Goal: Task Accomplishment & Management: Manage account settings

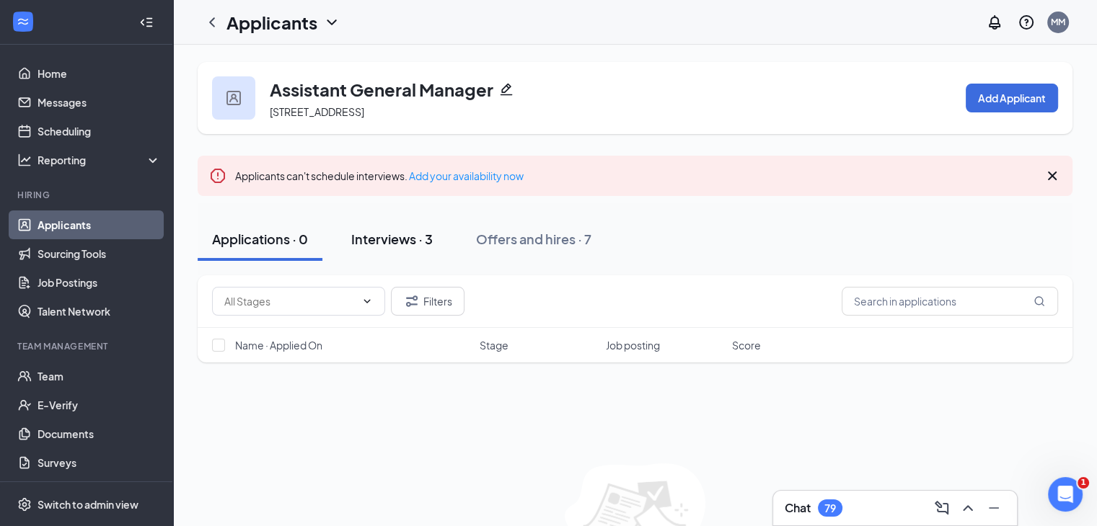
click at [369, 247] on div "Interviews · 3" at bounding box center [391, 239] width 81 height 18
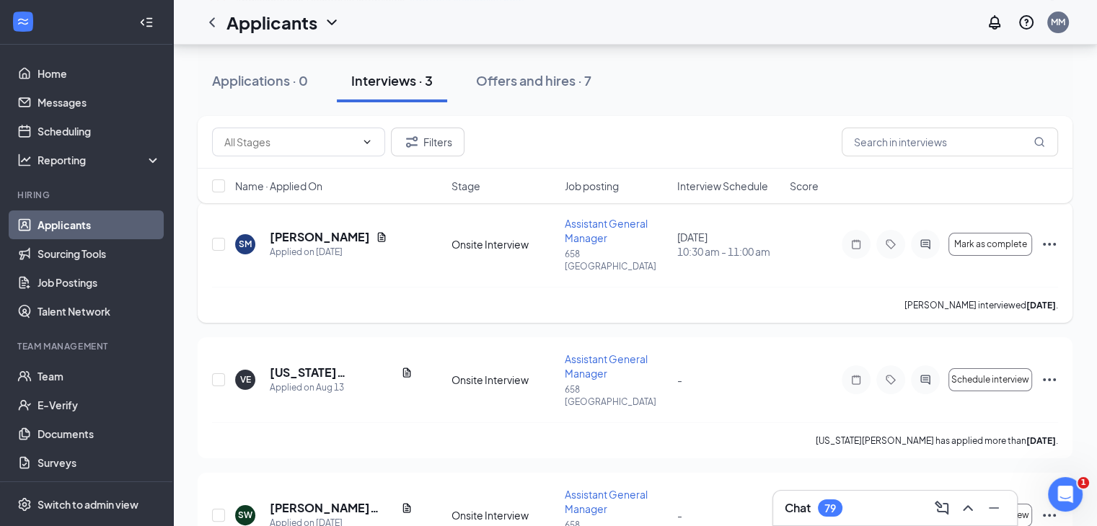
scroll to position [223, 0]
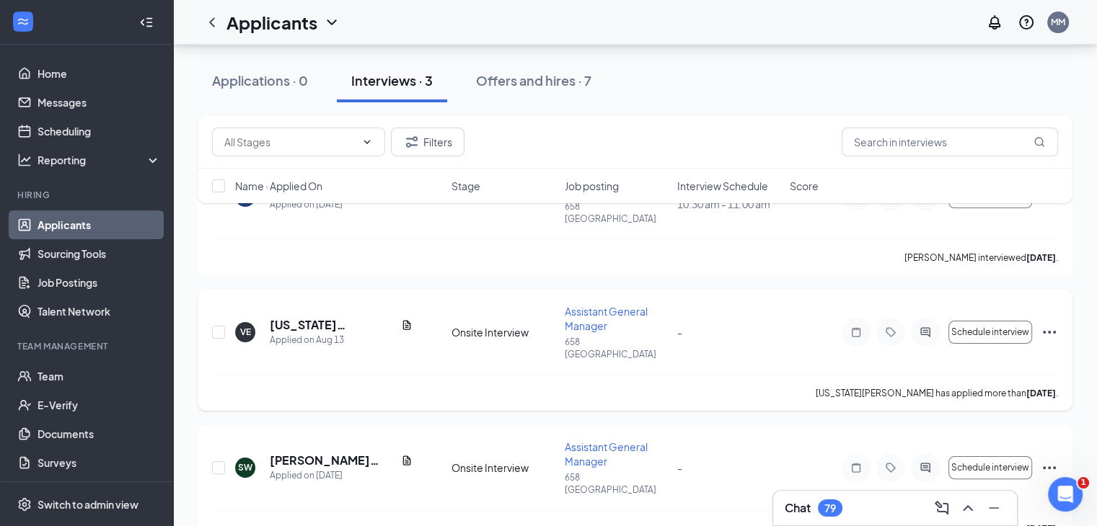
click at [712, 375] on div "Virginia Ervin has applied more than 13 days ago ." at bounding box center [635, 393] width 846 height 36
click at [322, 317] on h5 "Virginia Ervin" at bounding box center [332, 325] width 125 height 16
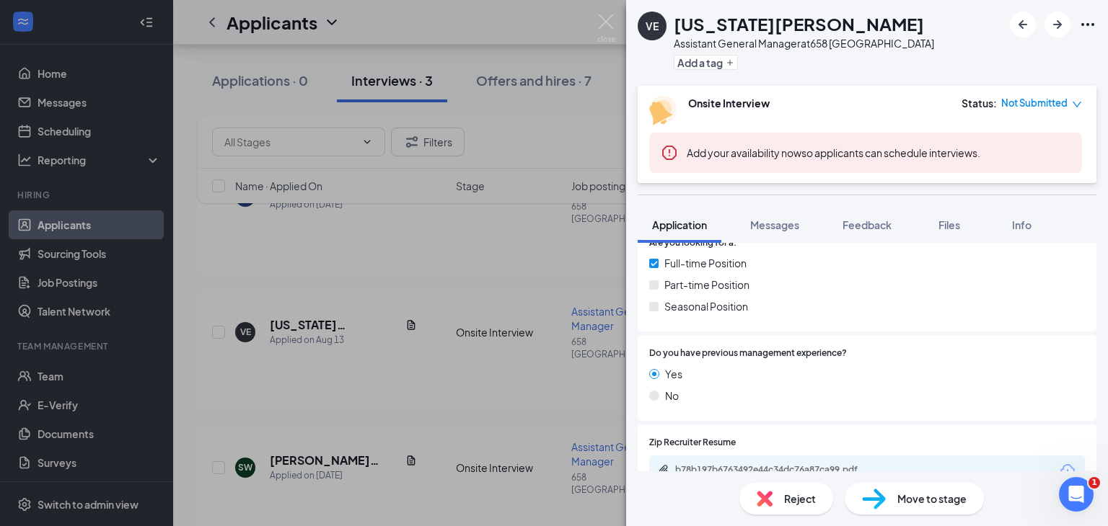
scroll to position [398, 0]
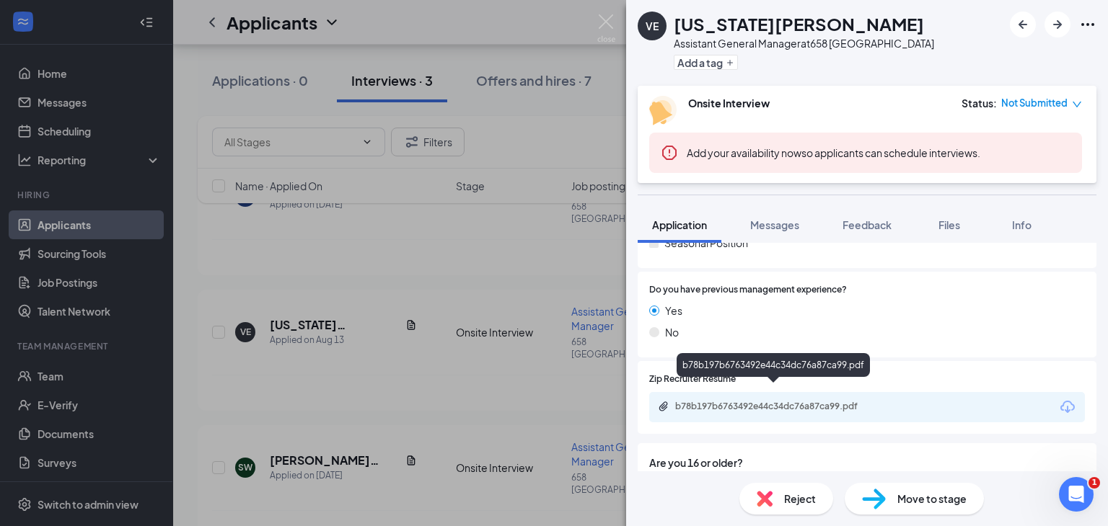
click at [770, 401] on div "b78b197b6763492e44c34dc76a87ca99.pdf" at bounding box center [776, 407] width 202 height 12
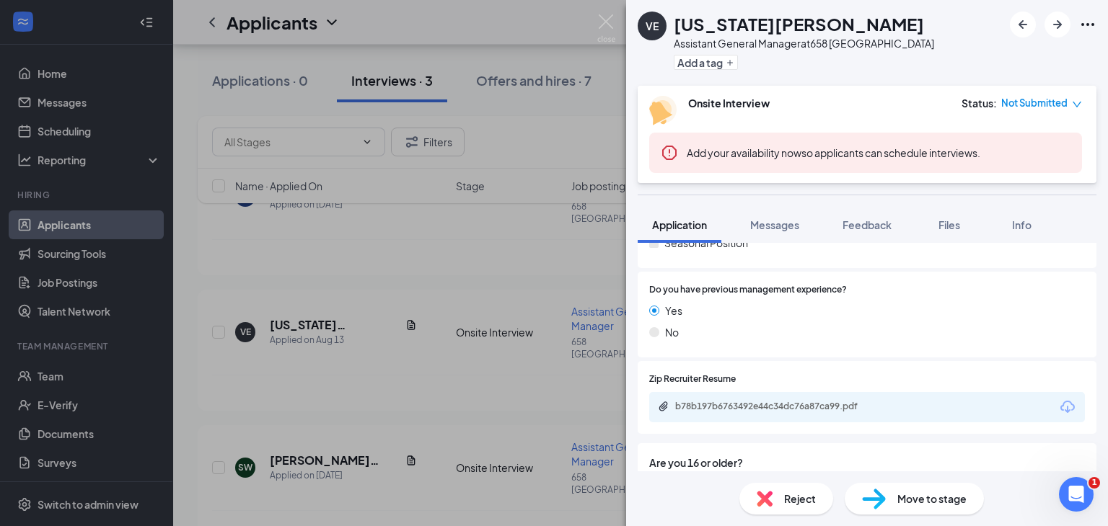
click at [788, 492] on span "Reject" at bounding box center [800, 499] width 32 height 16
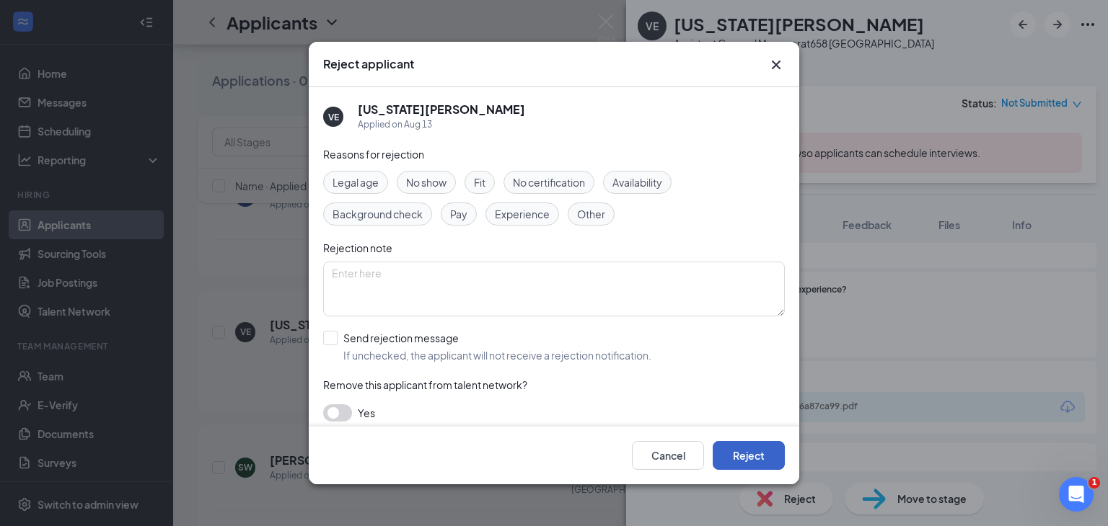
click at [772, 459] on button "Reject" at bounding box center [749, 455] width 72 height 29
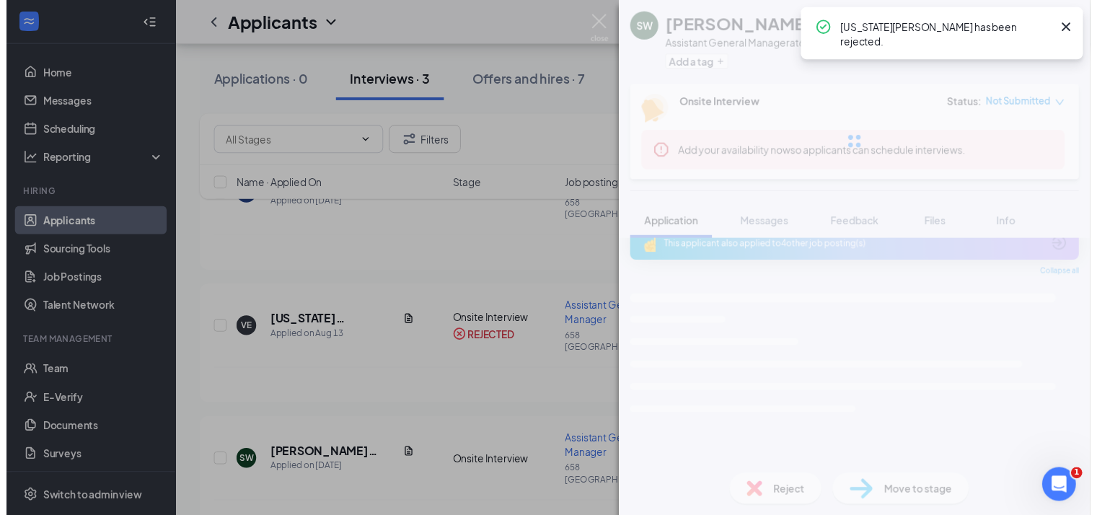
scroll to position [19, 0]
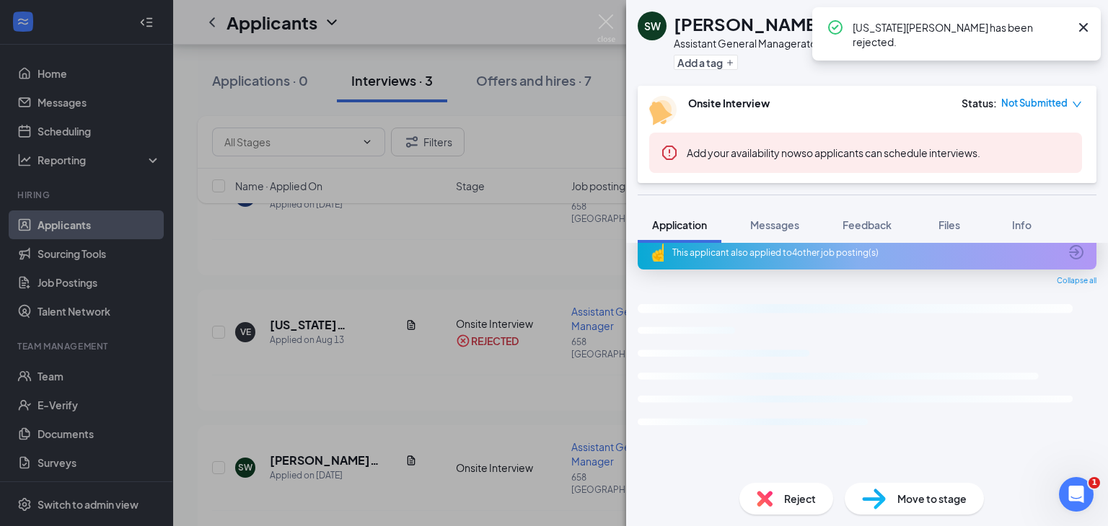
click at [594, 485] on div "SW Sharon Washington Assistant General Manager at 658 Hartsville Add a tag Onsi…" at bounding box center [554, 263] width 1108 height 526
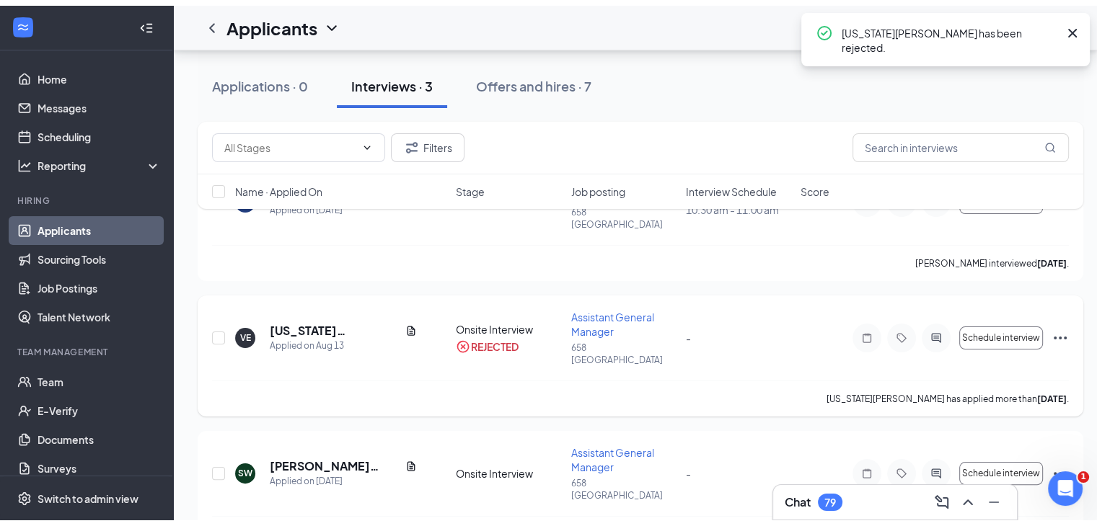
scroll to position [100, 0]
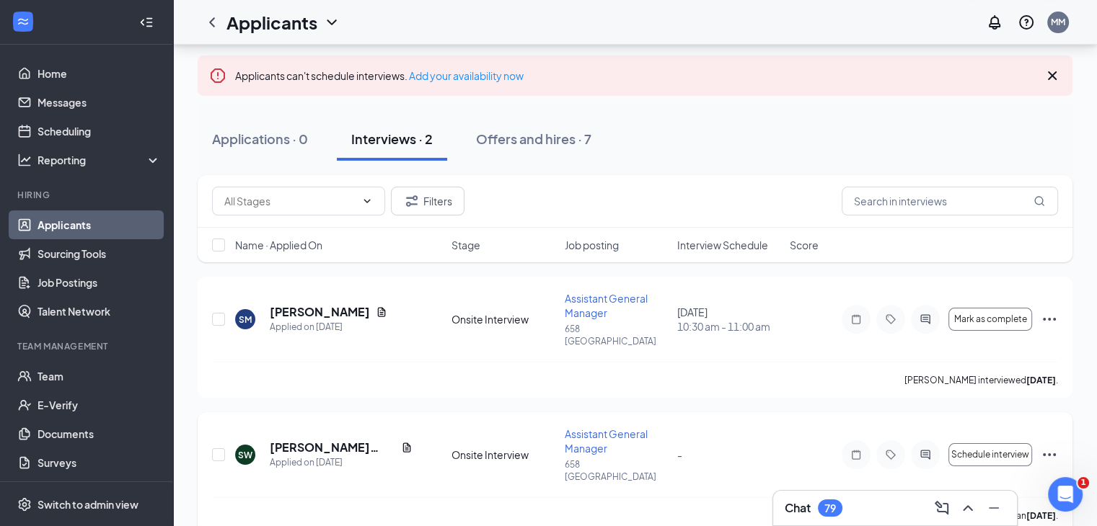
click at [1042, 446] on icon "Ellipses" at bounding box center [1049, 454] width 17 height 17
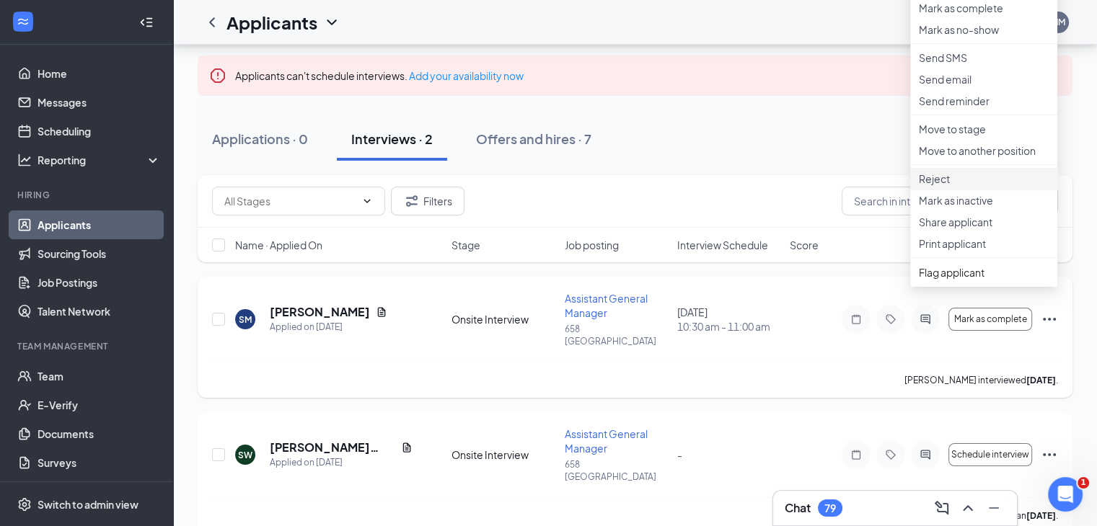
click at [945, 186] on p "Reject" at bounding box center [984, 179] width 130 height 14
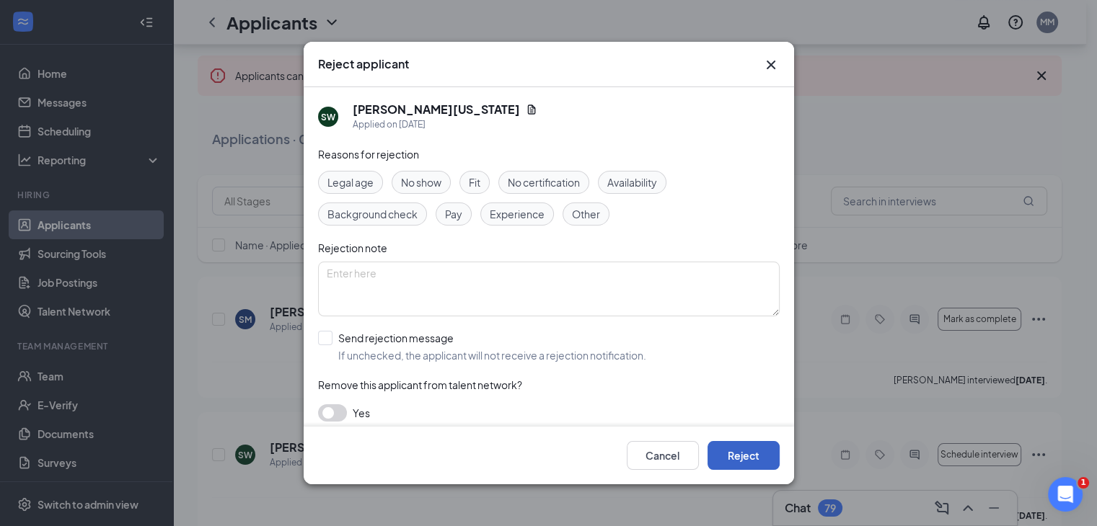
click at [744, 459] on button "Reject" at bounding box center [744, 455] width 72 height 29
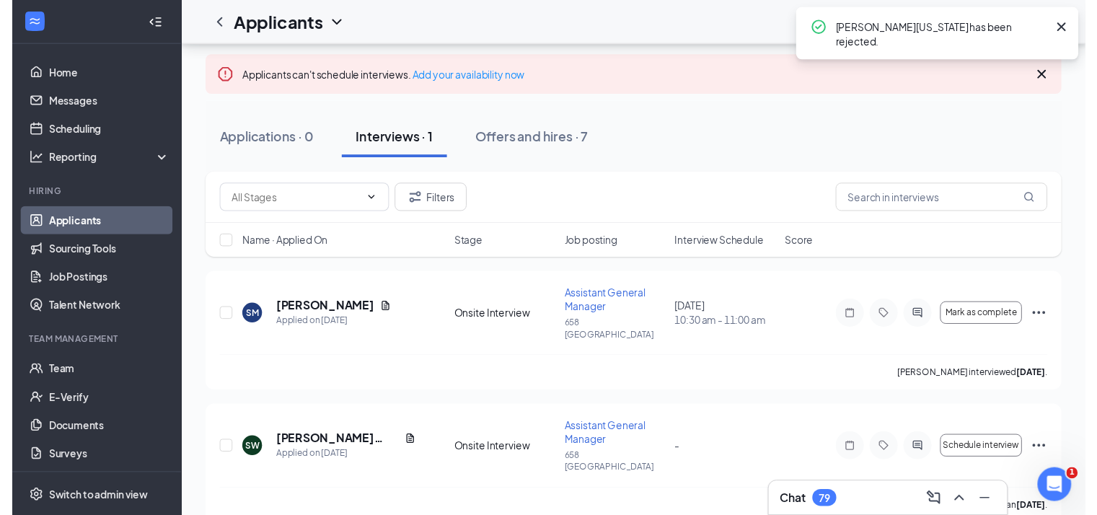
scroll to position [0, 0]
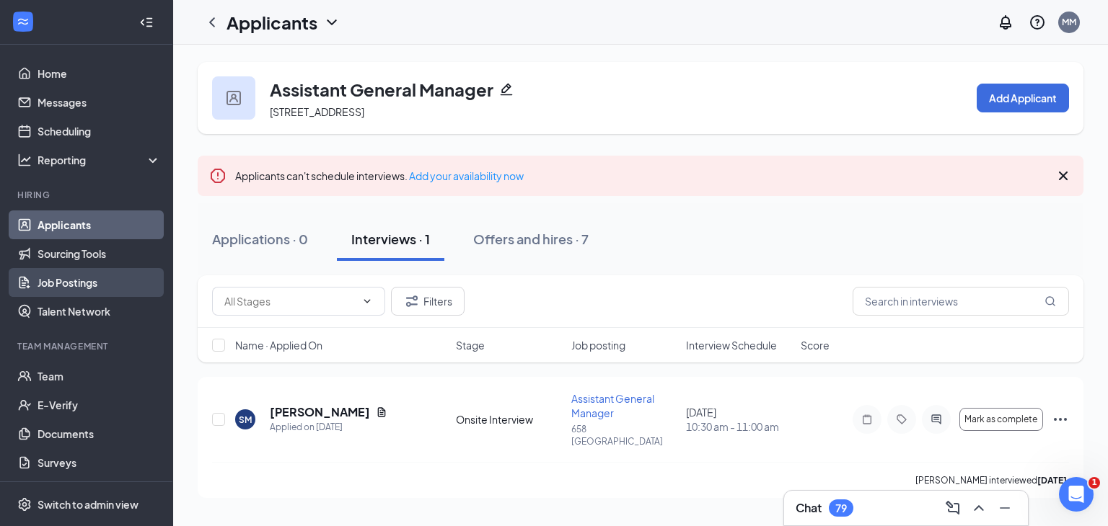
click at [81, 270] on link "Job Postings" at bounding box center [99, 282] width 123 height 29
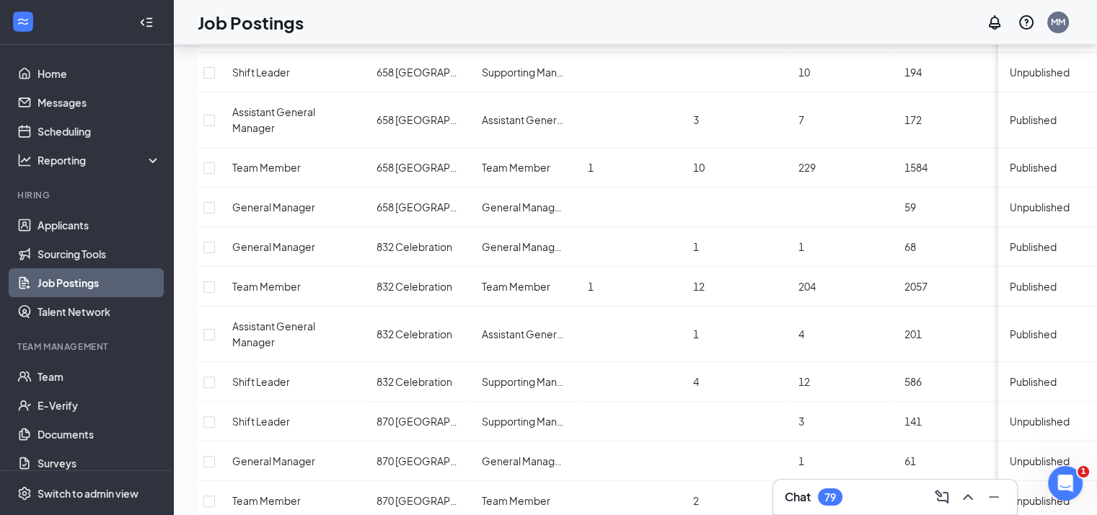
scroll to position [340, 0]
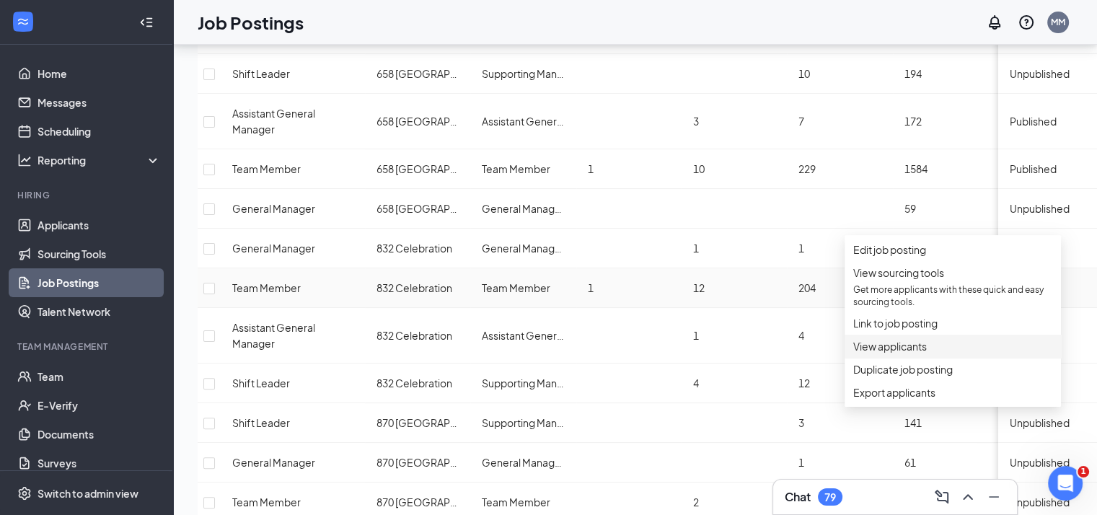
click at [894, 353] on span "View applicants" at bounding box center [890, 346] width 74 height 13
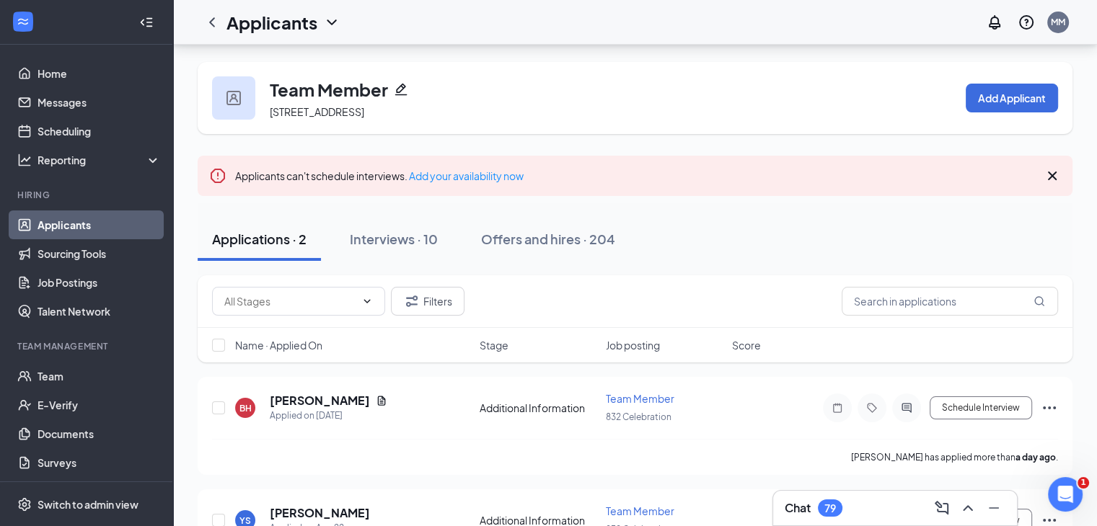
scroll to position [78, 0]
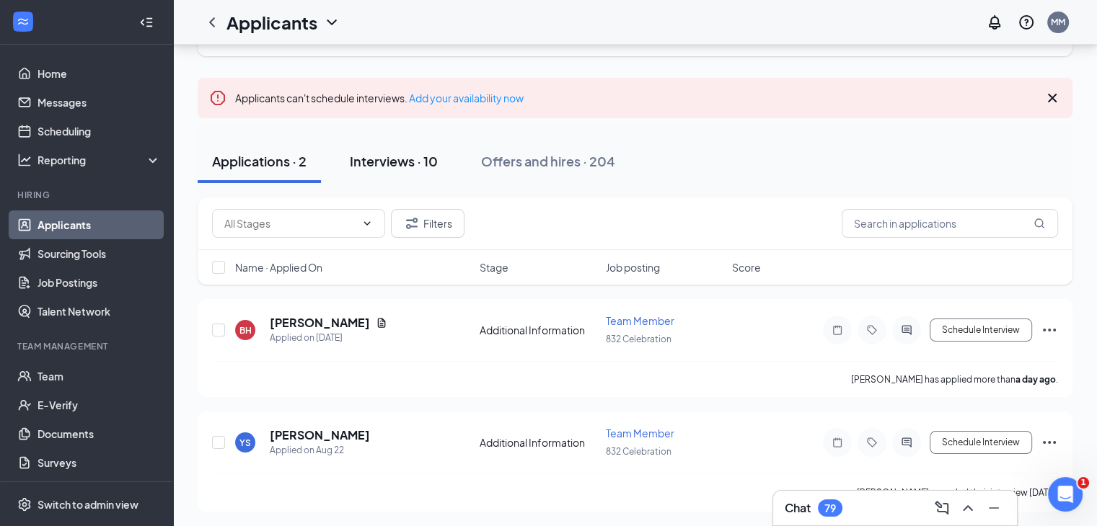
click at [372, 162] on div "Interviews · 10" at bounding box center [394, 161] width 88 height 18
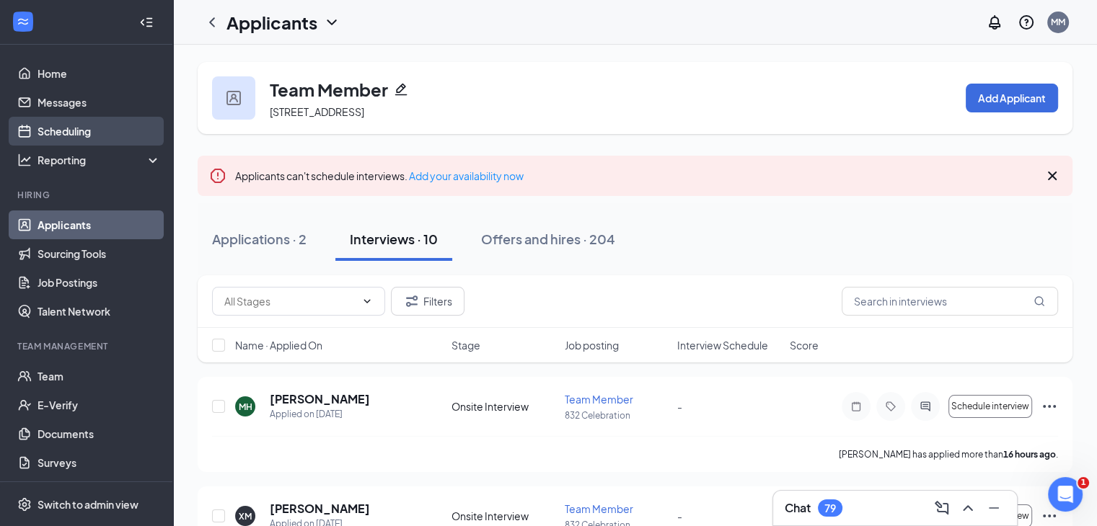
click at [71, 128] on link "Scheduling" at bounding box center [99, 131] width 123 height 29
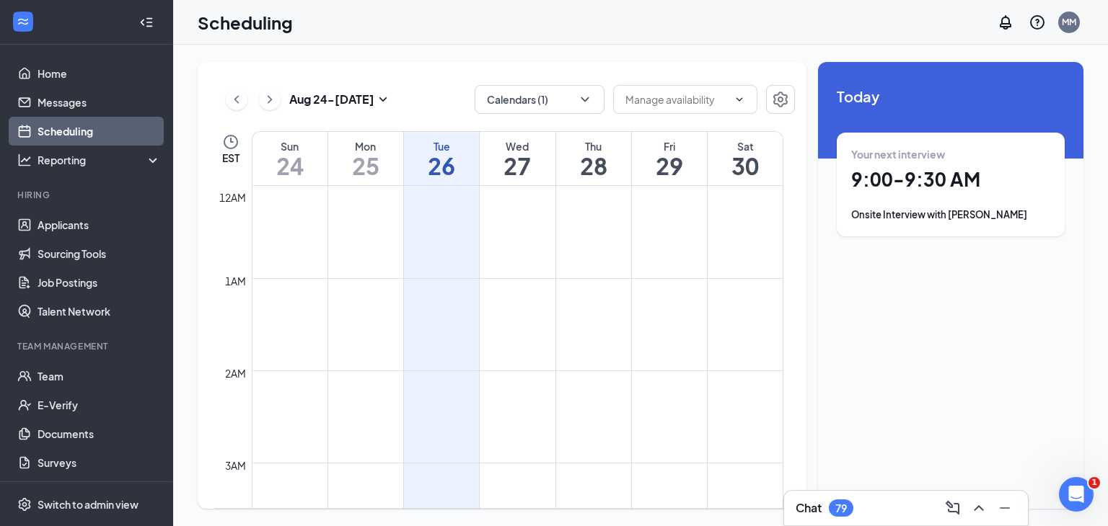
scroll to position [709, 0]
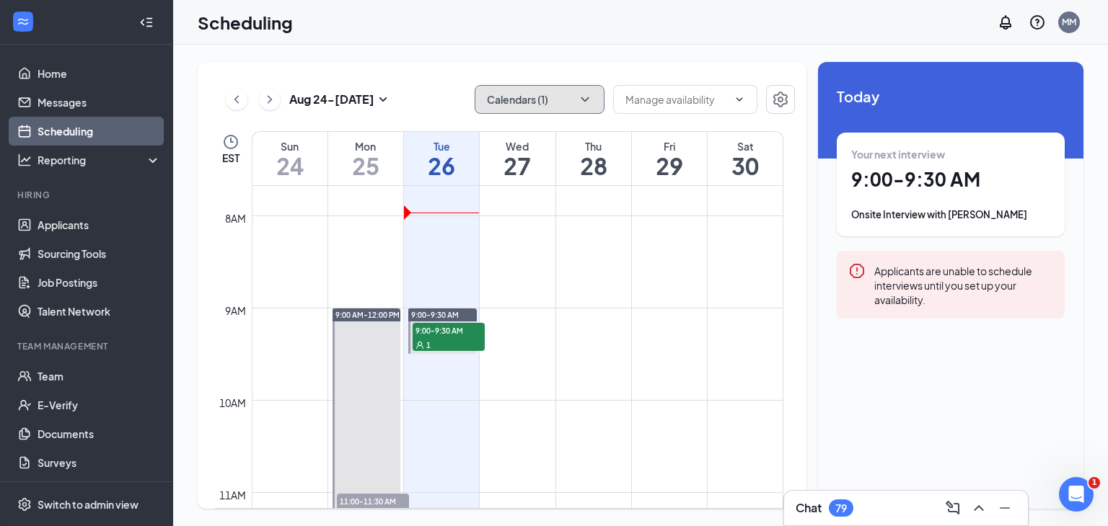
click at [582, 97] on icon "ChevronDown" at bounding box center [585, 99] width 8 height 4
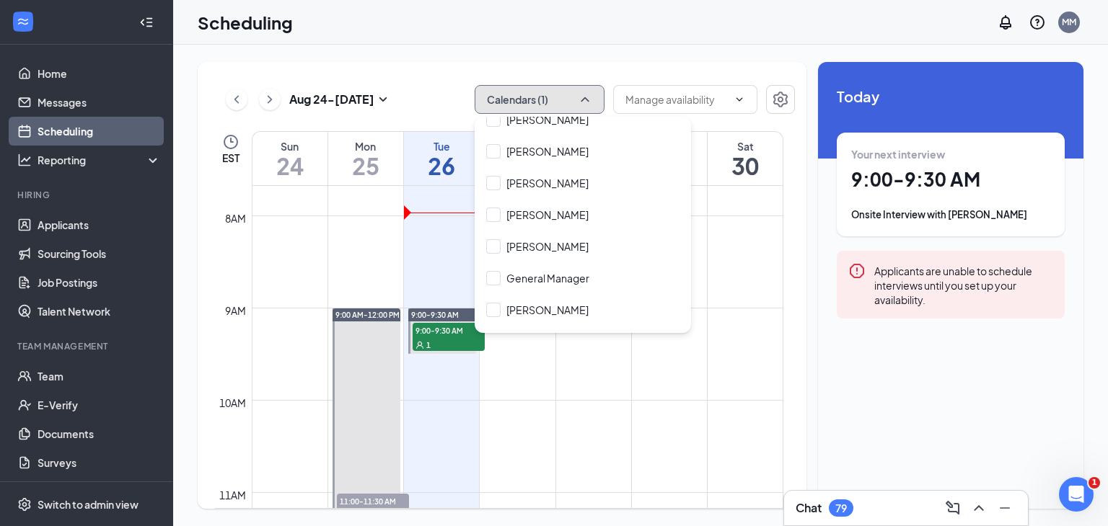
scroll to position [297, 0]
click at [493, 252] on input "[PERSON_NAME]" at bounding box center [537, 248] width 102 height 14
checkbox input "true"
click at [558, 416] on td at bounding box center [518, 411] width 532 height 23
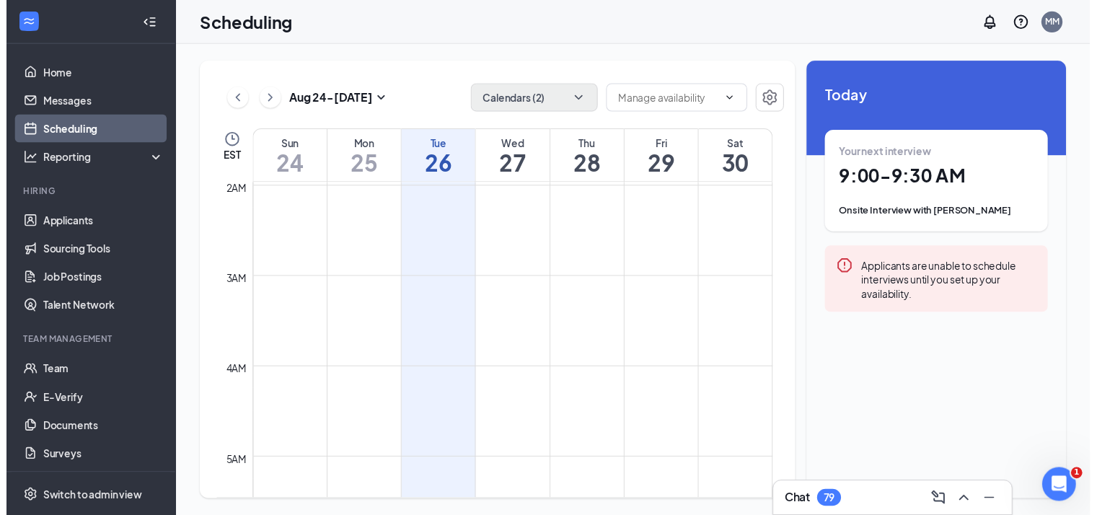
scroll to position [181, 0]
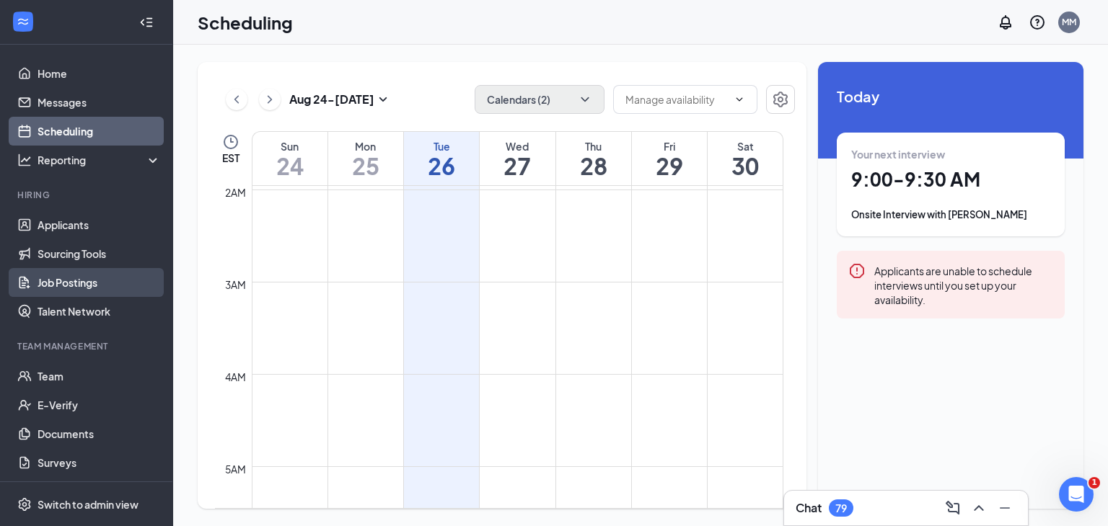
click at [76, 278] on link "Job Postings" at bounding box center [99, 282] width 123 height 29
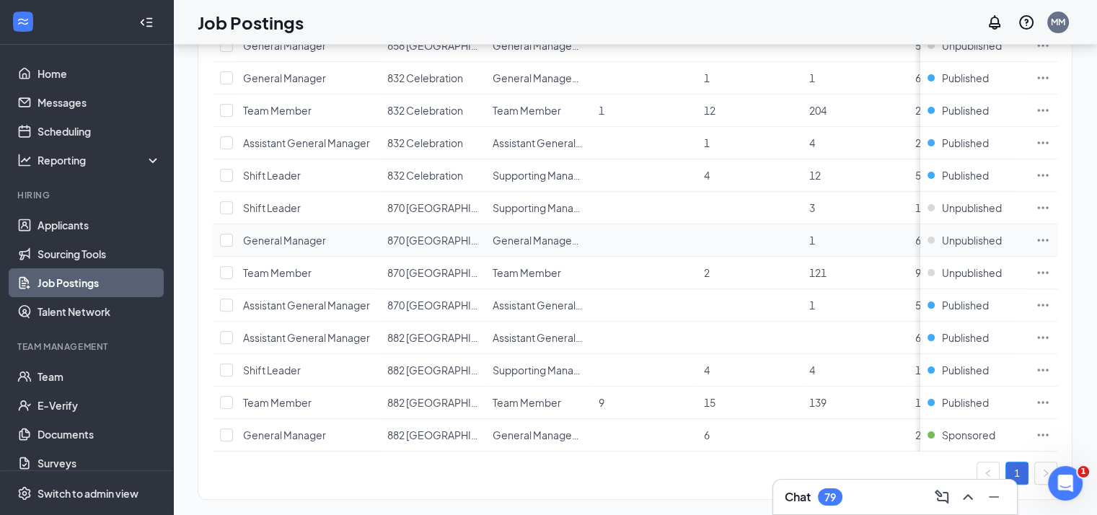
scroll to position [467, 0]
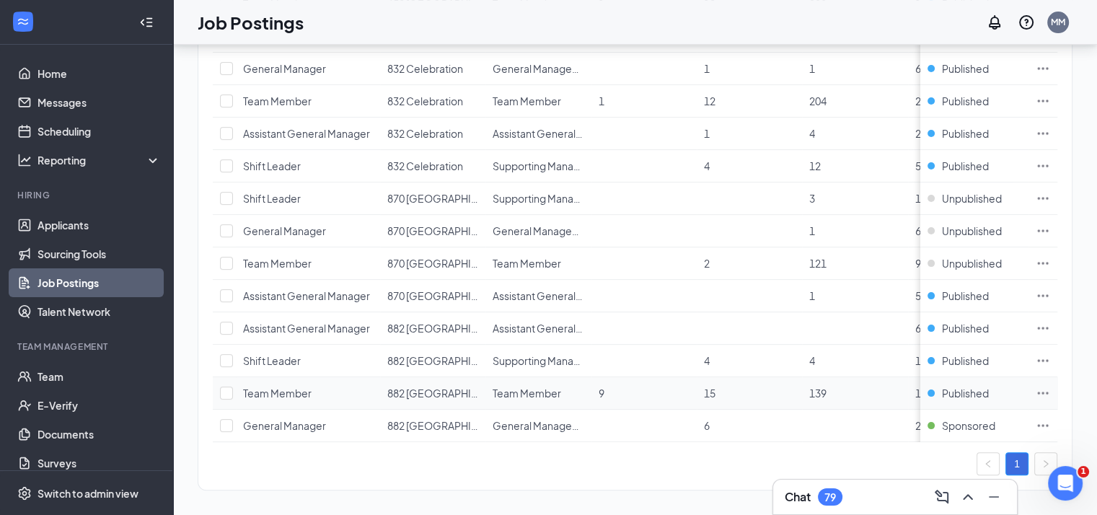
click at [1050, 390] on icon "Ellipses" at bounding box center [1043, 393] width 14 height 14
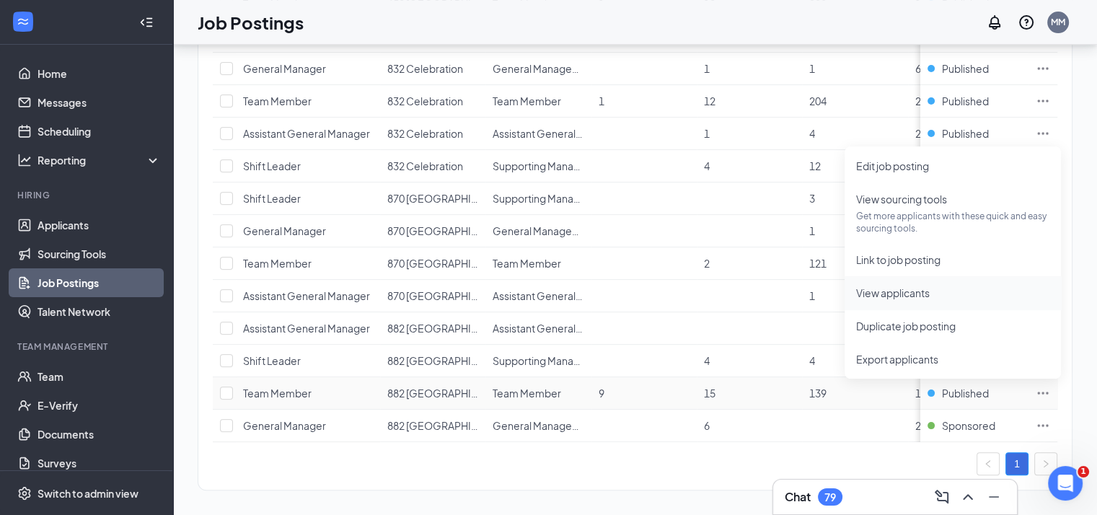
click at [925, 298] on span "View applicants" at bounding box center [893, 292] width 74 height 13
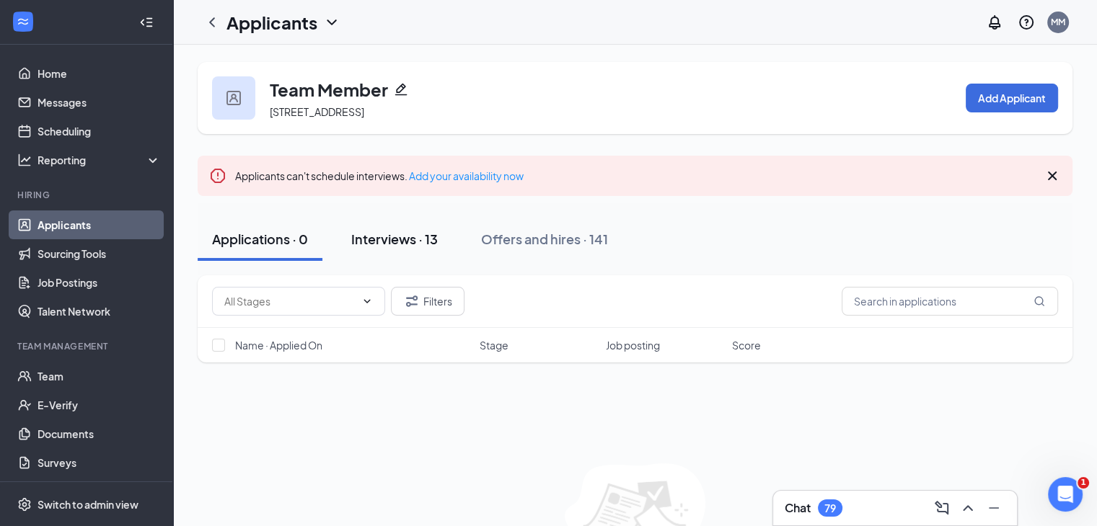
click at [395, 243] on div "Interviews · 13" at bounding box center [394, 239] width 87 height 18
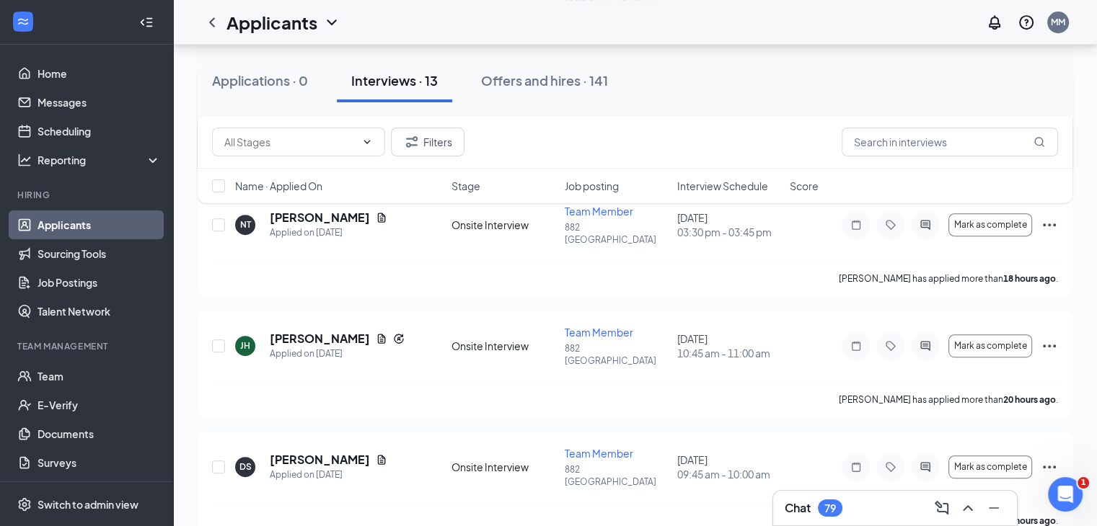
scroll to position [674, 0]
